Goal: Task Accomplishment & Management: Complete application form

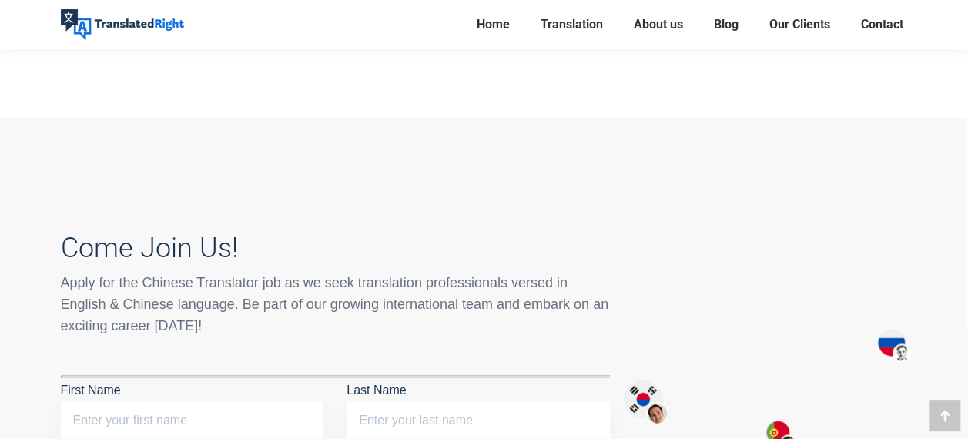
scroll to position [1232, 0]
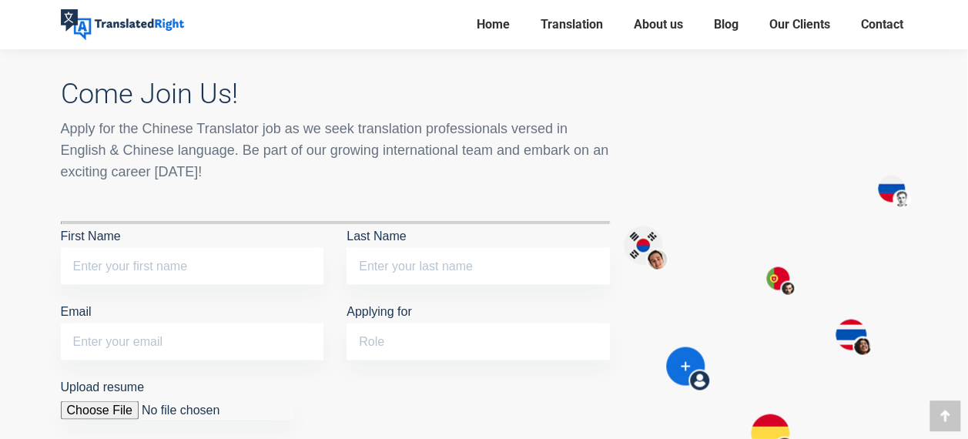
click at [843, 122] on div at bounding box center [782, 352] width 275 height 602
click at [874, 16] on link "Contact" at bounding box center [882, 25] width 52 height 22
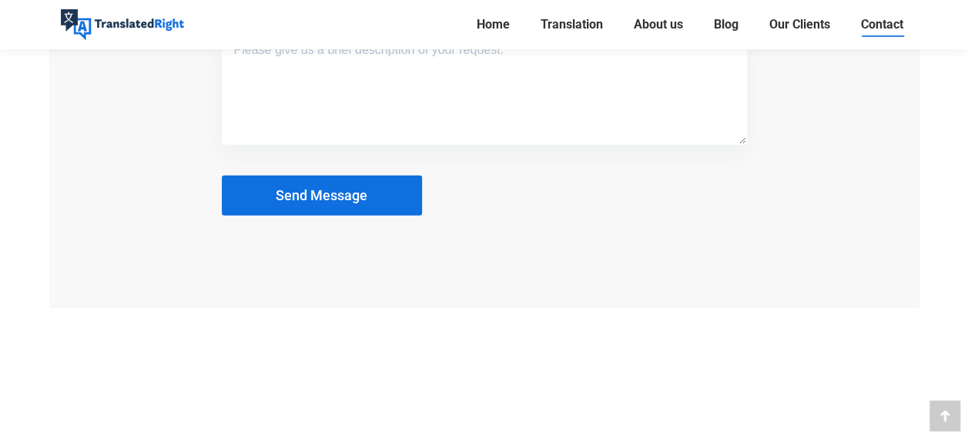
scroll to position [2002, 0]
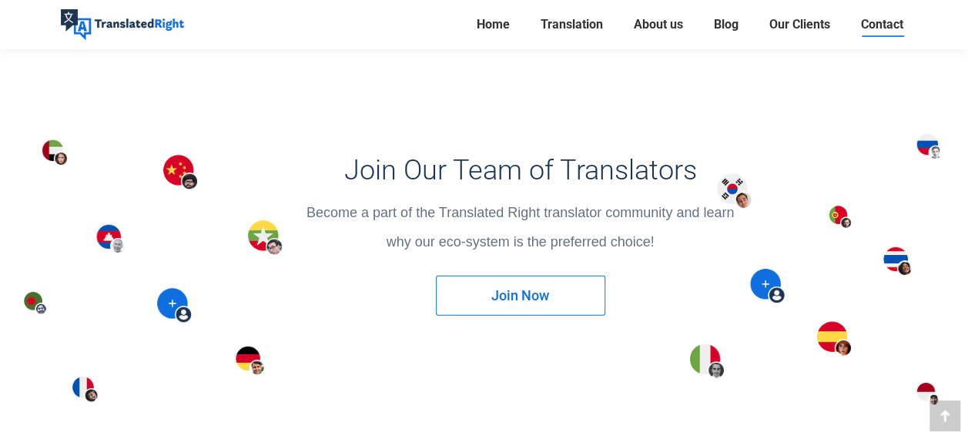
click at [508, 293] on span "Join Now" at bounding box center [520, 295] width 58 height 15
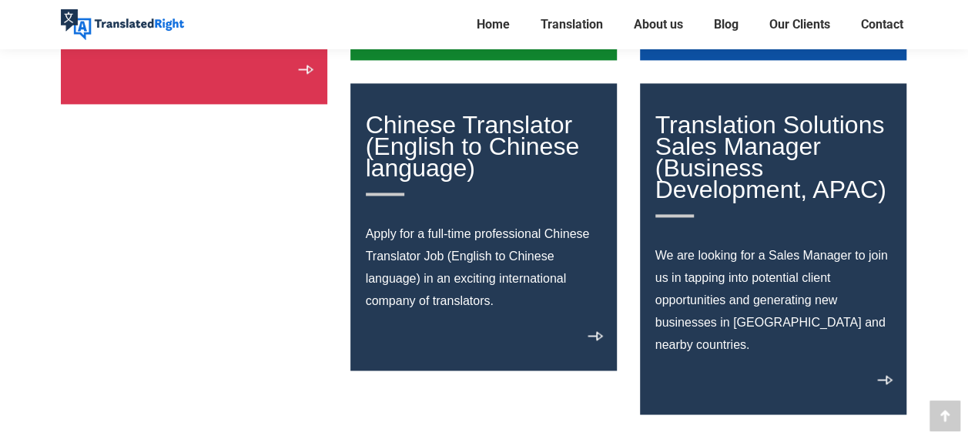
scroll to position [1078, 0]
